Goal: Task Accomplishment & Management: Complete application form

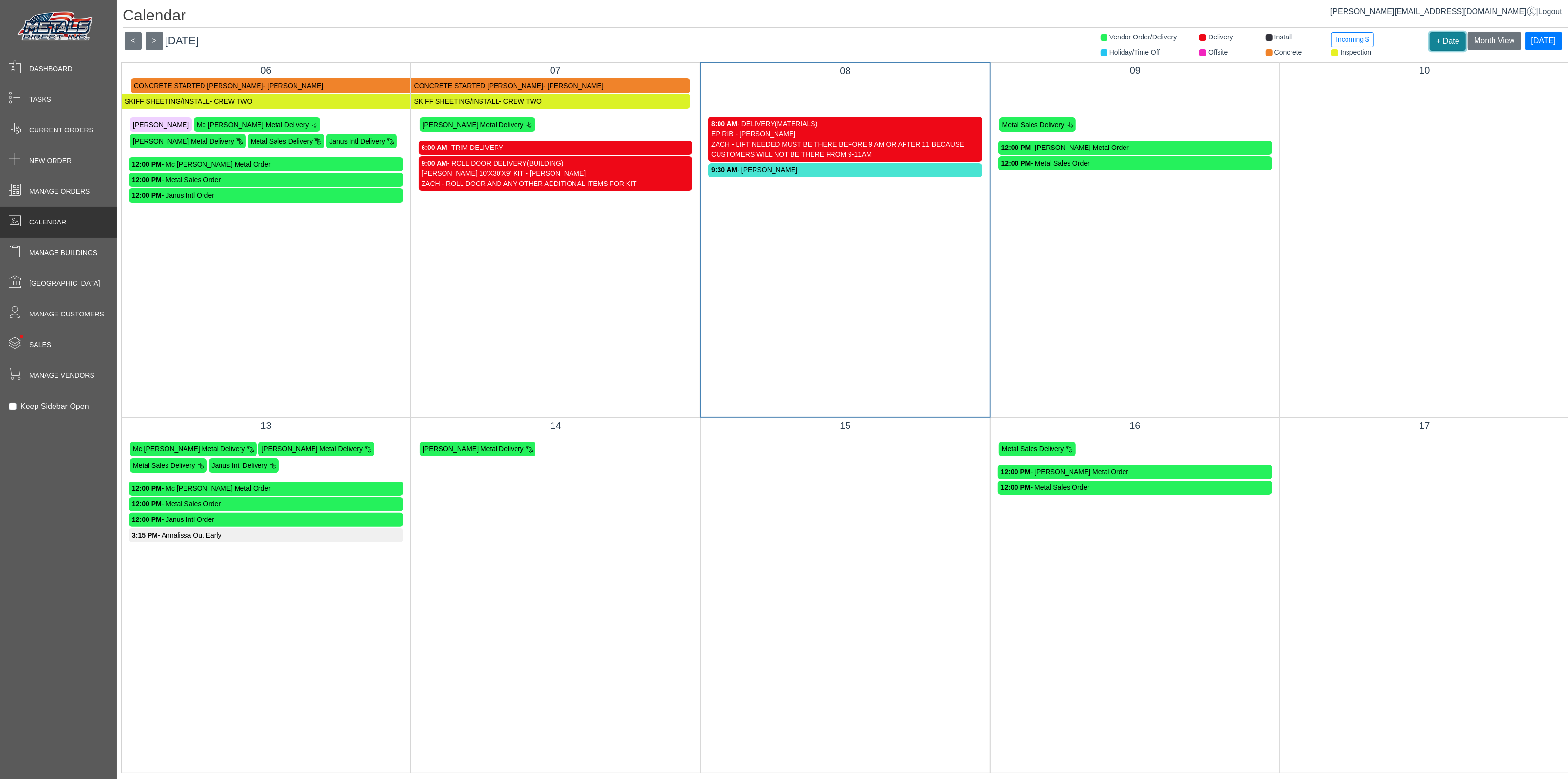
click at [1438, 43] on button "+ Date" at bounding box center [1447, 41] width 36 height 19
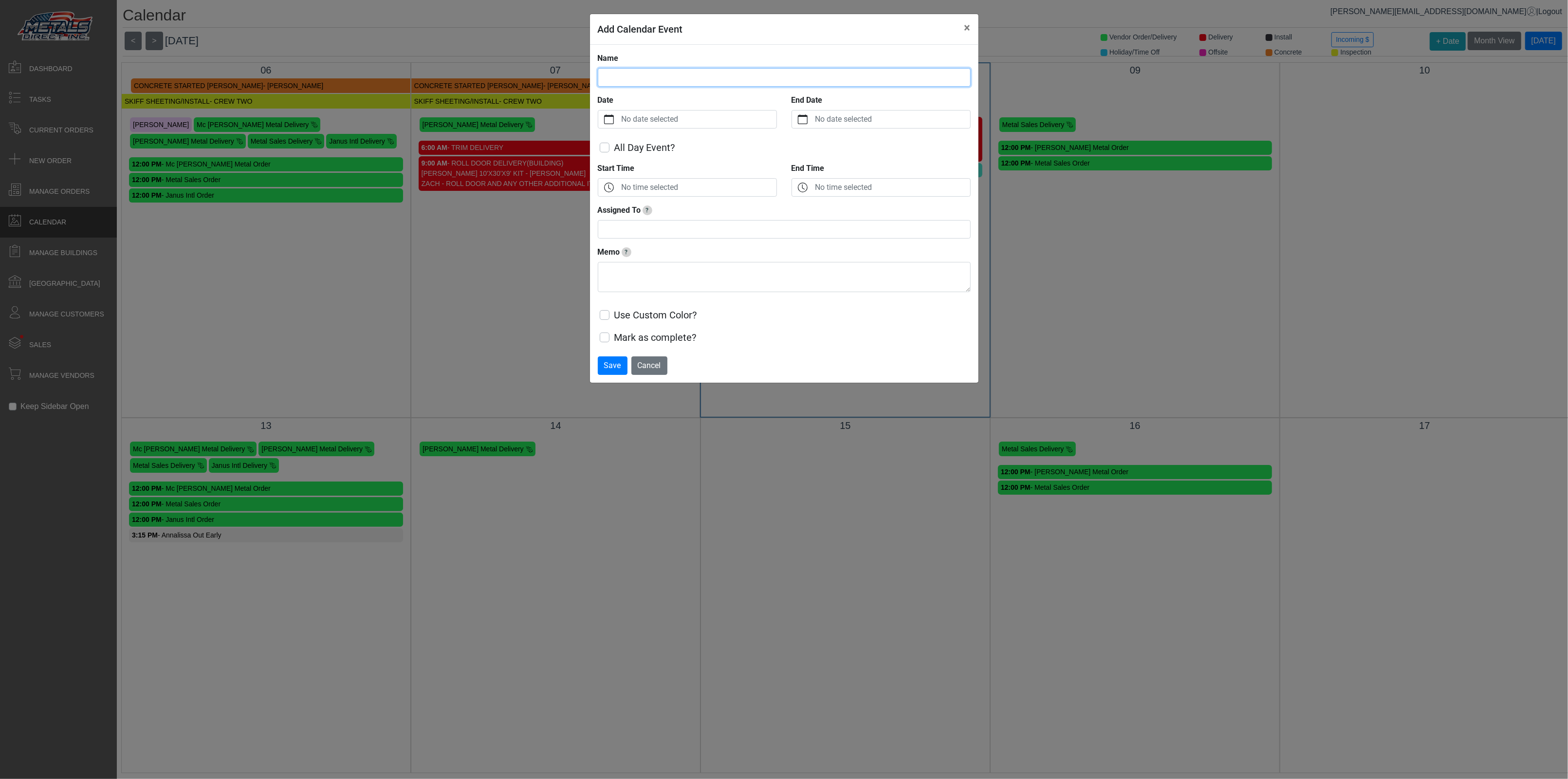
click at [644, 71] on input "Name" at bounding box center [784, 77] width 373 height 19
type input "**********"
click at [664, 123] on label "No date selected" at bounding box center [698, 119] width 157 height 18
click at [619, 123] on button "Date" at bounding box center [609, 119] width 22 height 18
click at [669, 241] on span "15" at bounding box center [668, 237] width 16 height 16
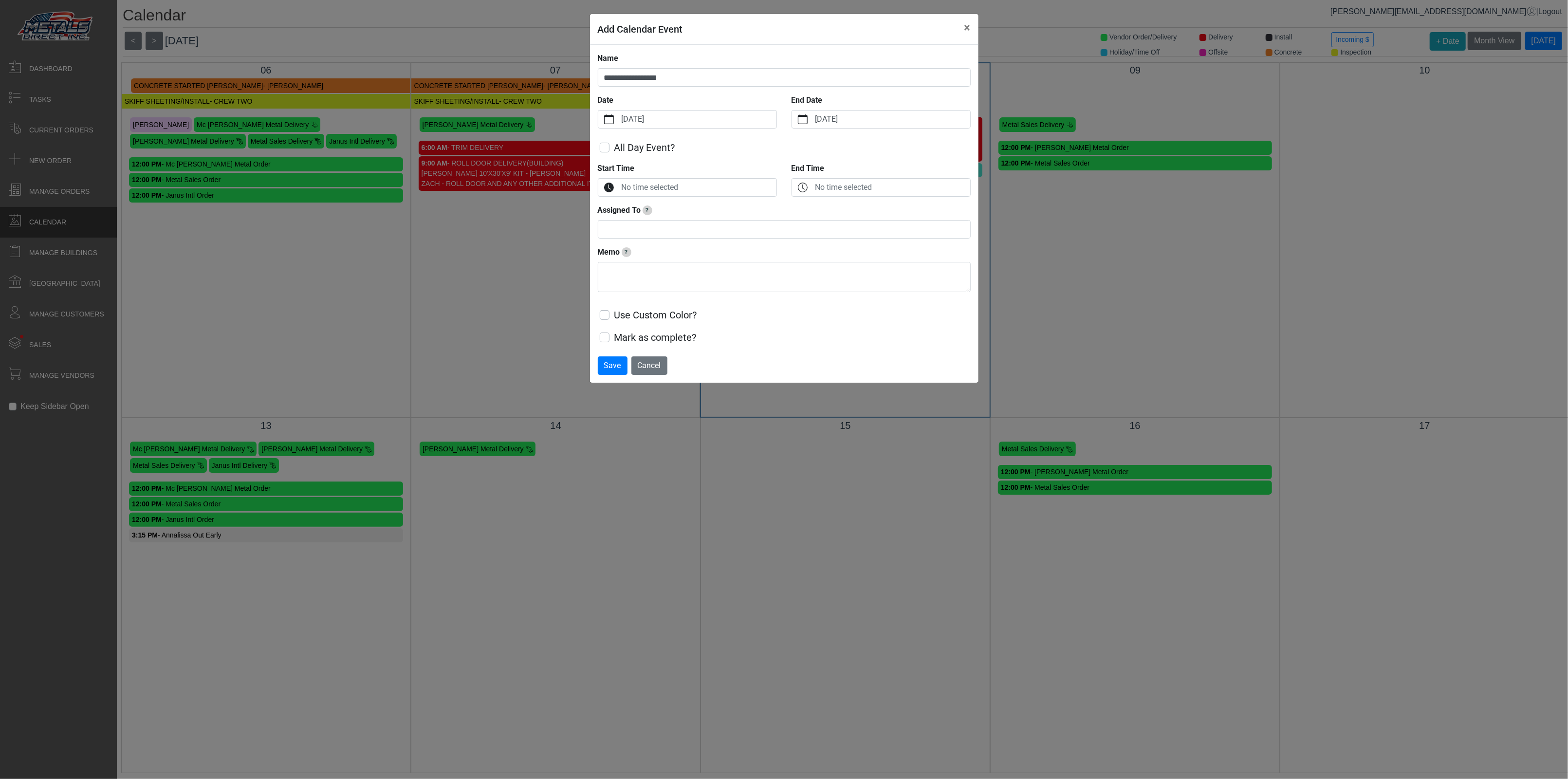
click at [694, 190] on label "No time selected" at bounding box center [698, 188] width 157 height 18
click at [619, 190] on button "Start Time" at bounding box center [609, 188] width 22 height 18
click at [619, 258] on button "Decrement" at bounding box center [614, 255] width 22 height 13
click at [612, 222] on icon "chevron up" at bounding box center [613, 226] width 9 height 9
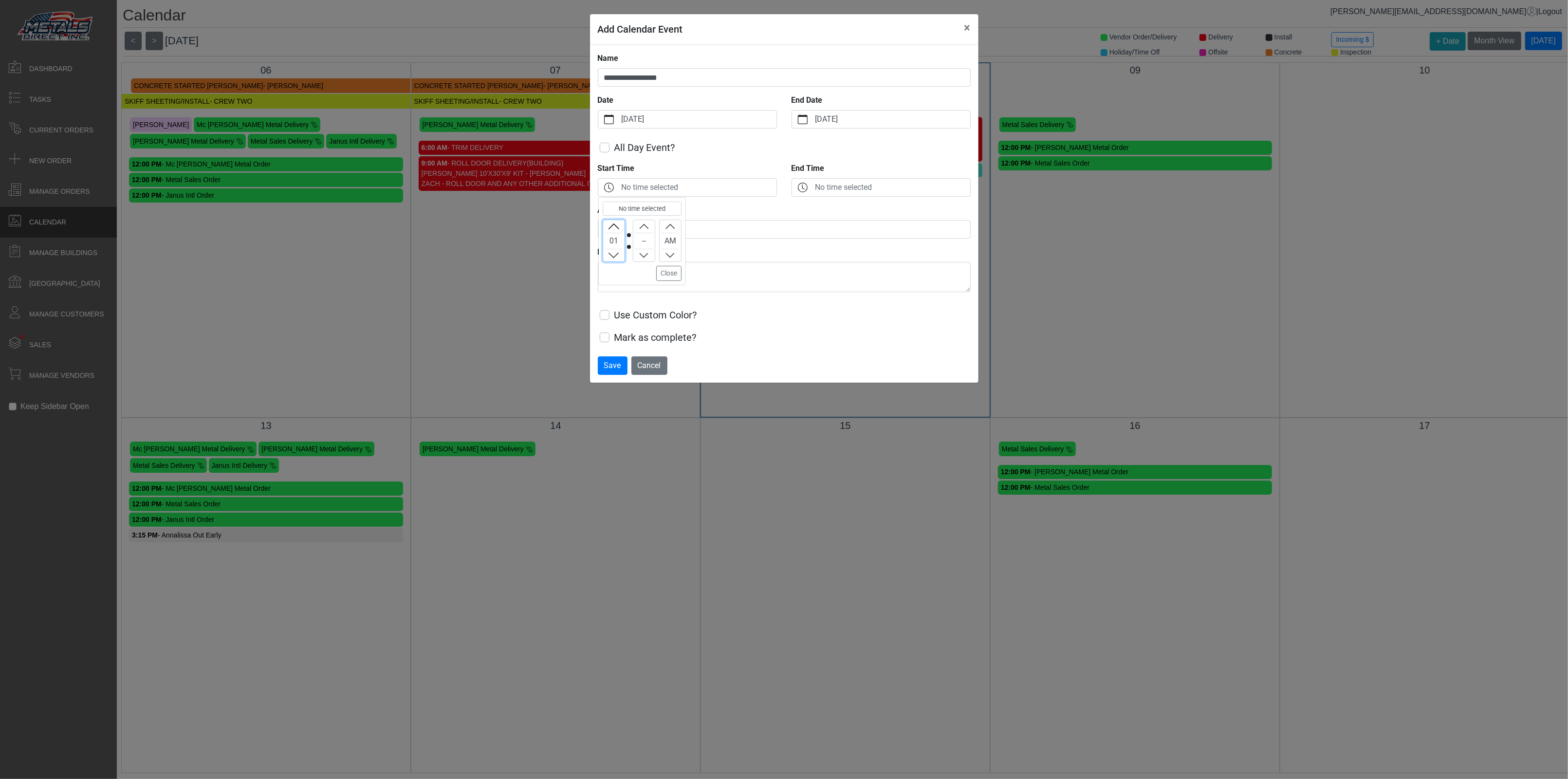
click at [612, 222] on icon "chevron up" at bounding box center [613, 226] width 9 height 9
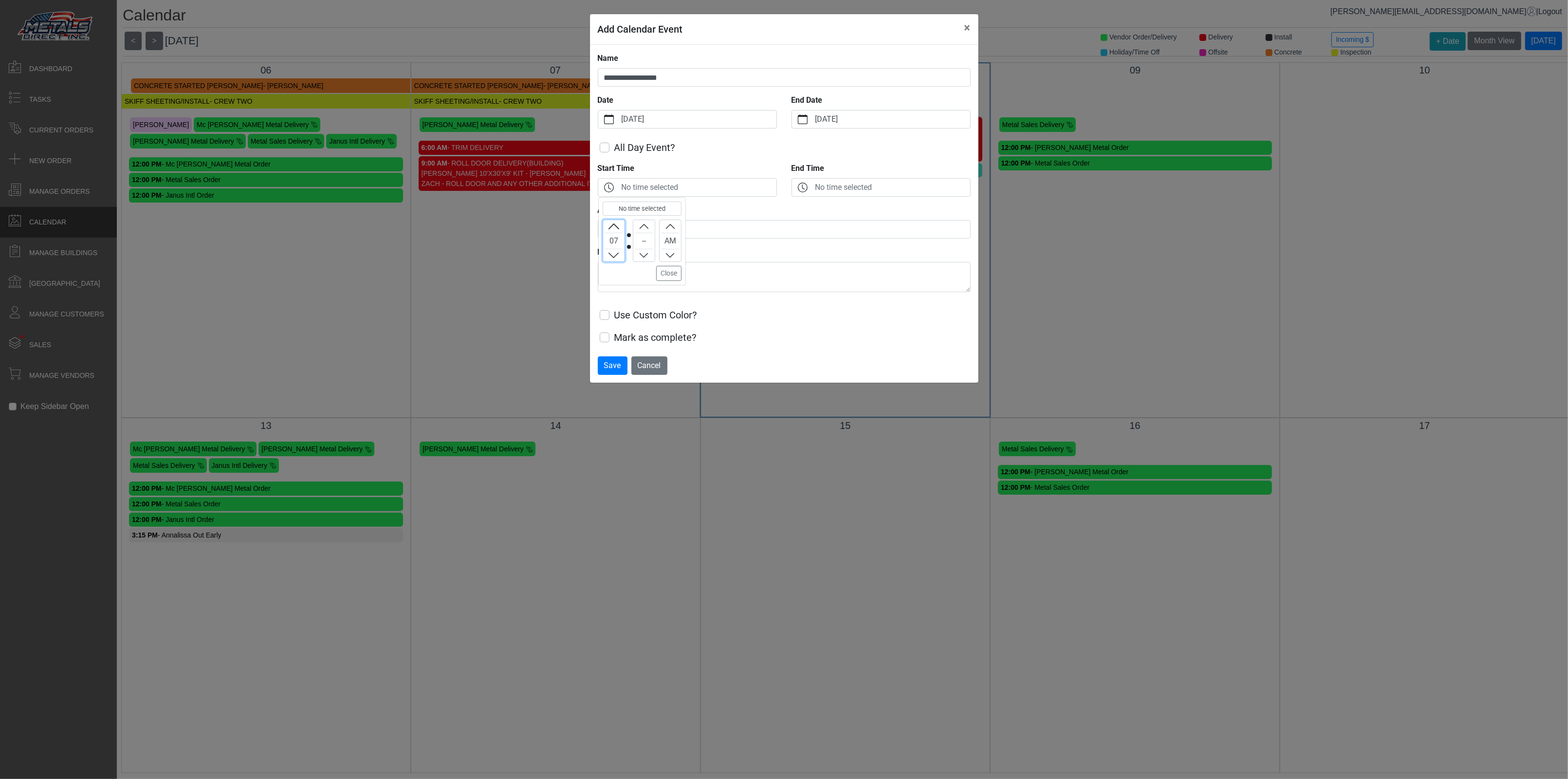
click at [612, 222] on icon "chevron up" at bounding box center [613, 226] width 9 height 9
click at [642, 224] on icon "chevron up" at bounding box center [643, 226] width 9 height 9
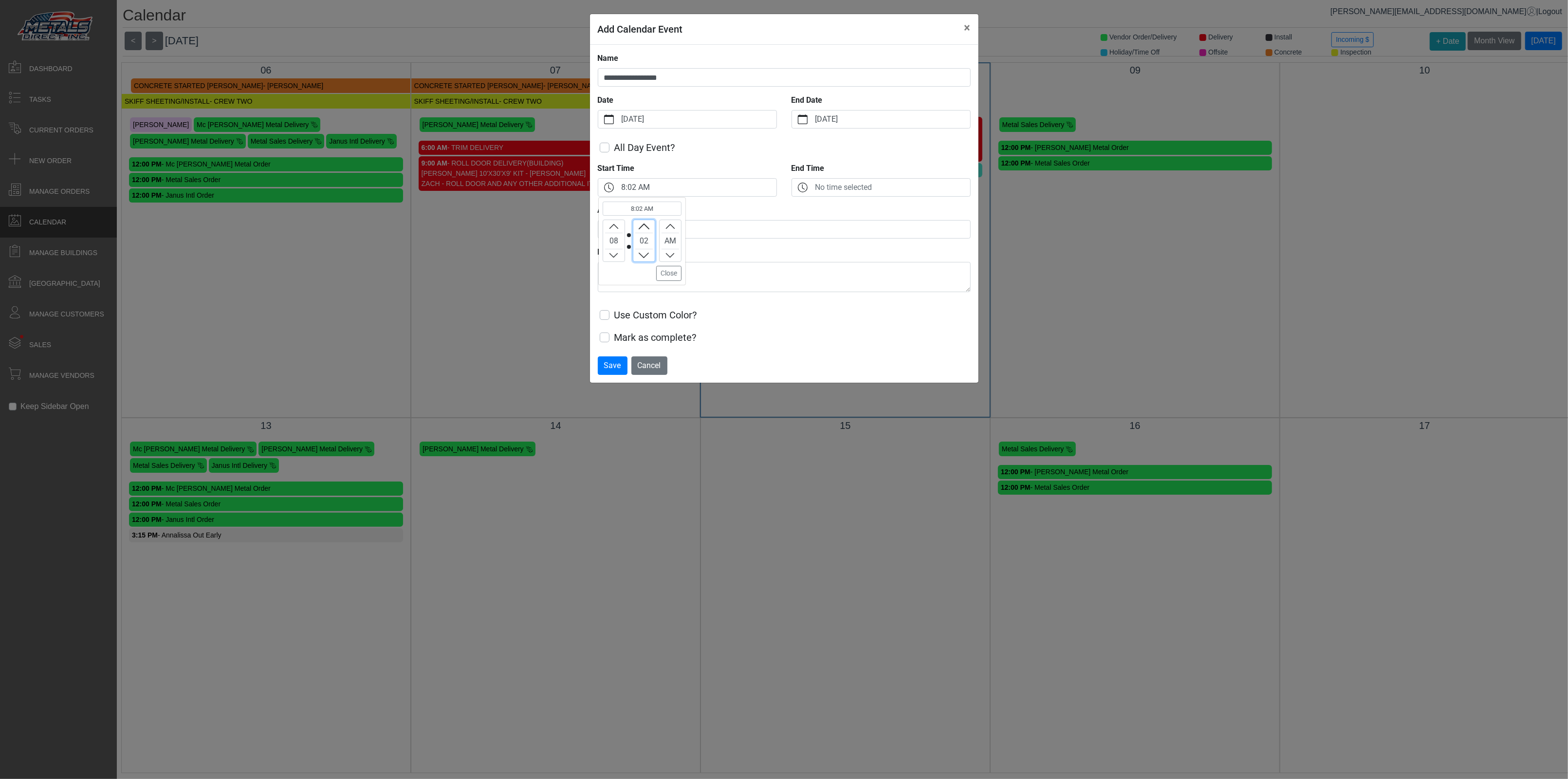
click at [642, 224] on icon "chevron up" at bounding box center [643, 226] width 9 height 9
click at [640, 225] on icon "chevron up" at bounding box center [643, 226] width 9 height 9
click at [640, 227] on icon "chevron up" at bounding box center [643, 226] width 9 height 9
click at [640, 228] on icon "chevron up" at bounding box center [643, 226] width 9 height 9
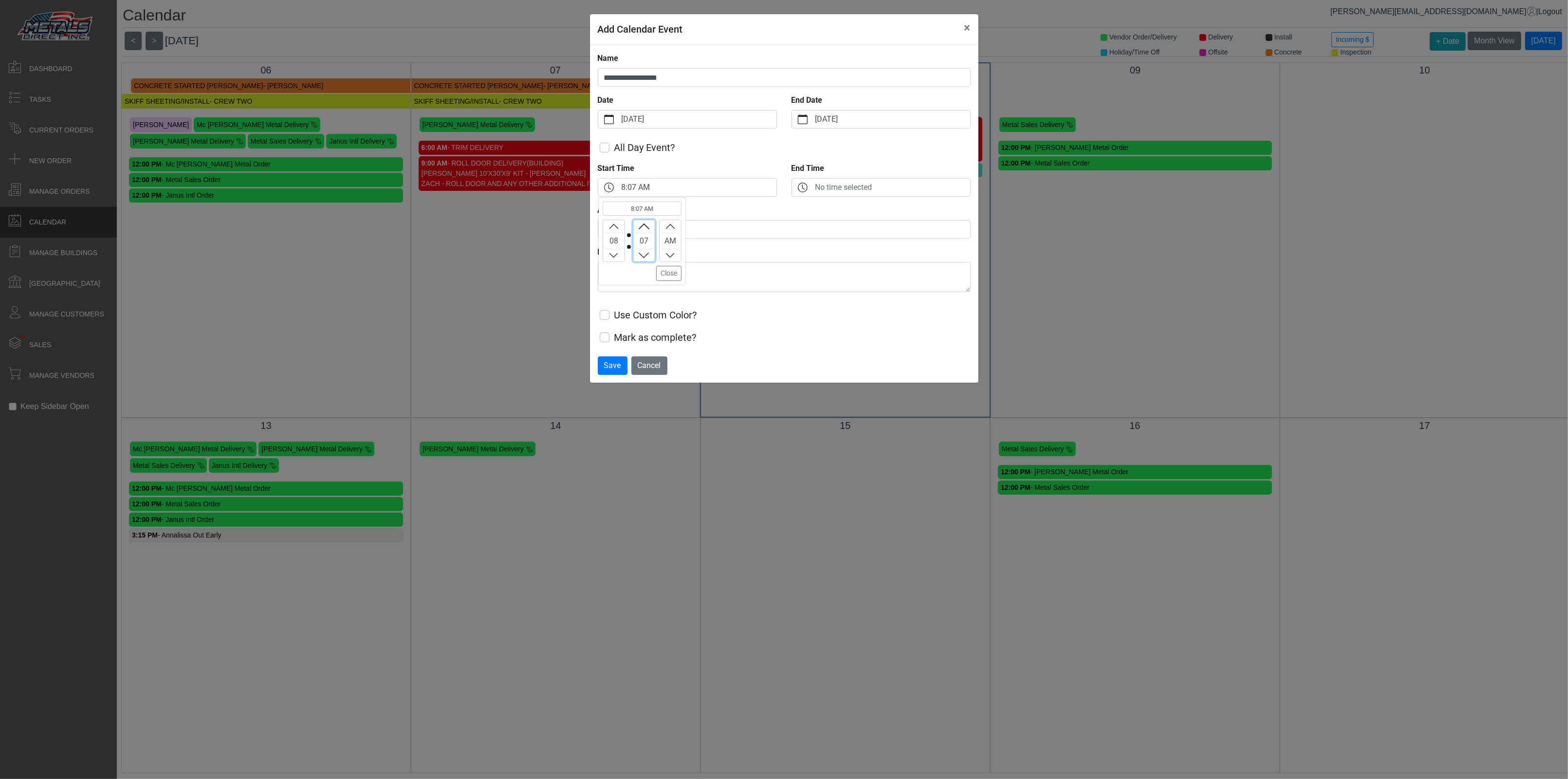
click at [639, 226] on icon "chevron up" at bounding box center [643, 226] width 9 height 9
click at [640, 221] on button "Increment" at bounding box center [644, 226] width 22 height 13
click at [640, 223] on button "Increment" at bounding box center [644, 226] width 22 height 13
click at [640, 224] on icon "chevron up" at bounding box center [643, 226] width 9 height 9
click at [641, 223] on icon "chevron up" at bounding box center [643, 226] width 9 height 9
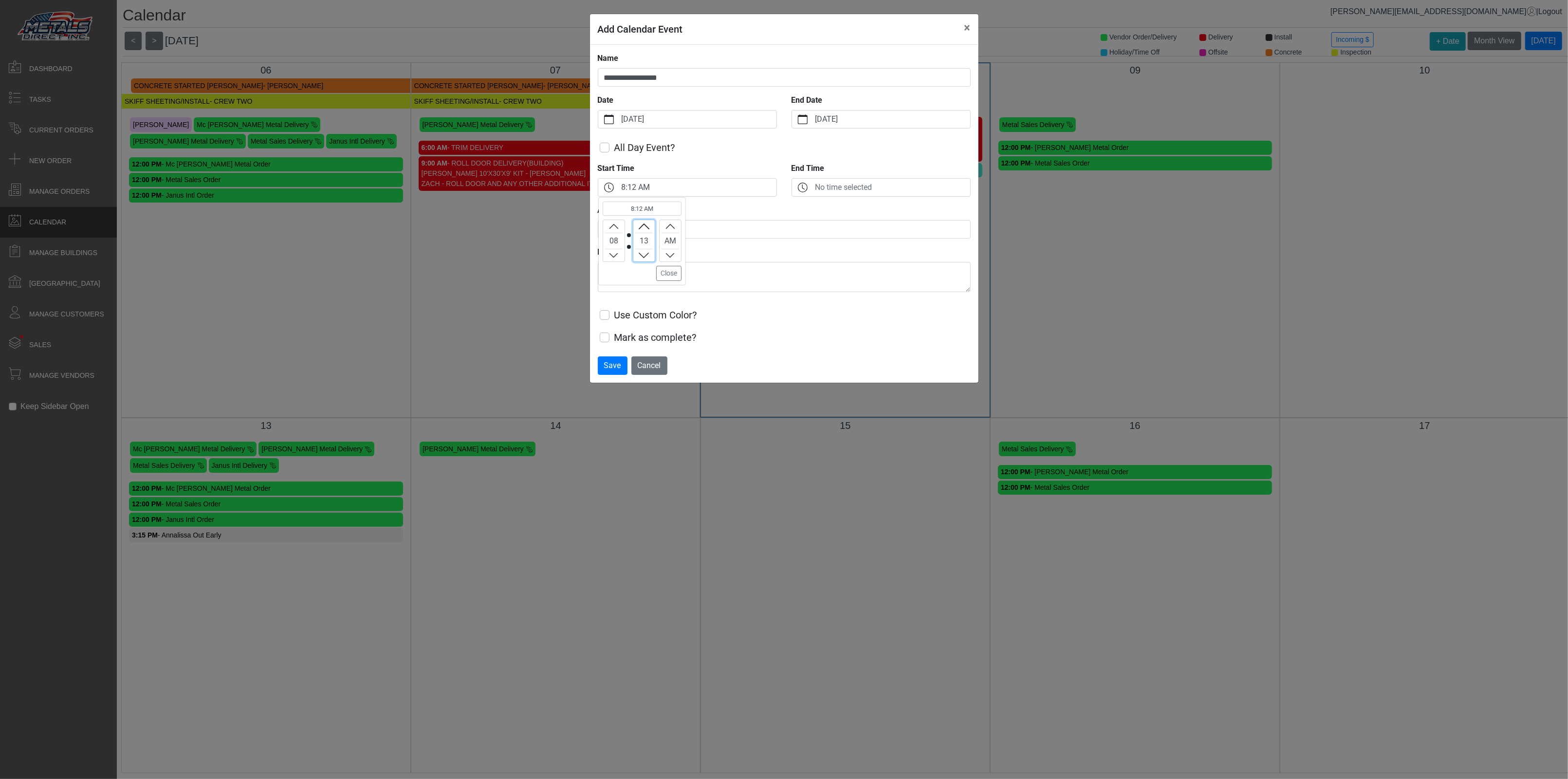
click at [642, 222] on icon "chevron up" at bounding box center [643, 226] width 9 height 9
click at [641, 224] on icon "chevron up" at bounding box center [643, 226] width 9 height 9
click at [662, 316] on label "Use Custom Color?" at bounding box center [655, 315] width 82 height 15
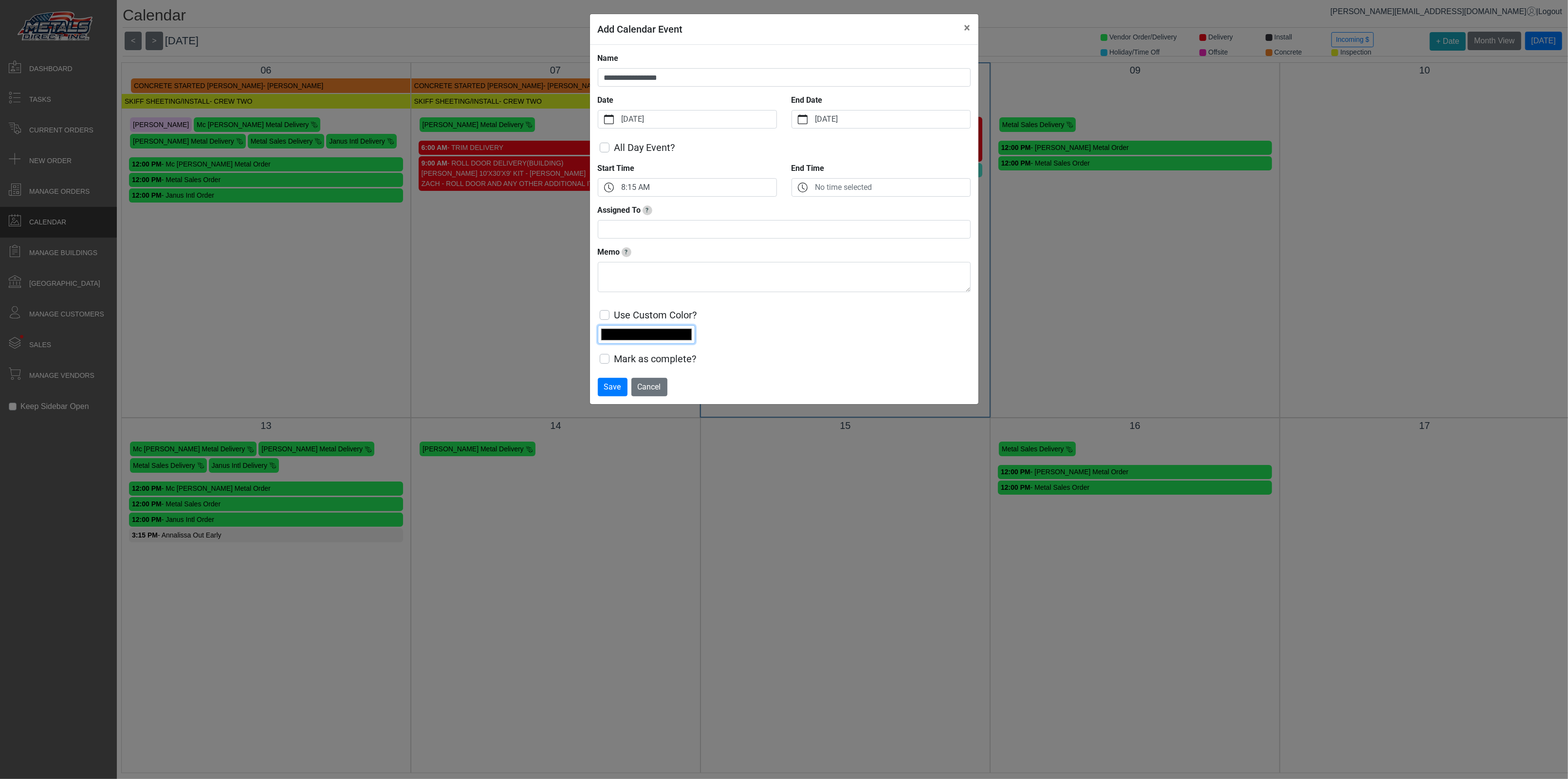
click at [652, 336] on input "*******" at bounding box center [646, 334] width 97 height 19
type input "*******"
click at [818, 326] on div "Use Custom Color? *******" at bounding box center [784, 322] width 373 height 44
click at [617, 384] on span "Save" at bounding box center [612, 386] width 17 height 9
